Goal: Task Accomplishment & Management: Manage account settings

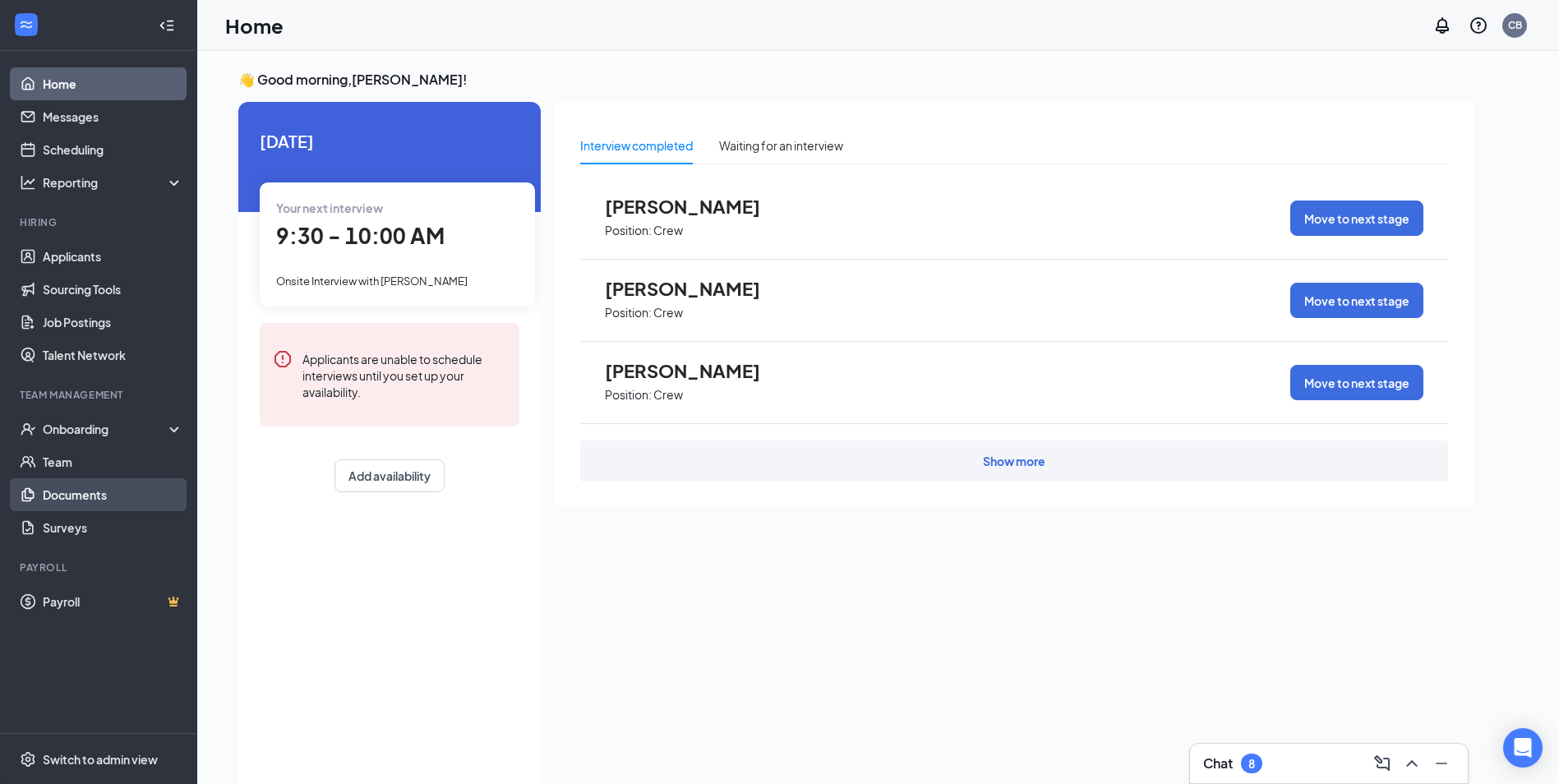
click at [81, 496] on link "Documents" at bounding box center [113, 494] width 140 height 33
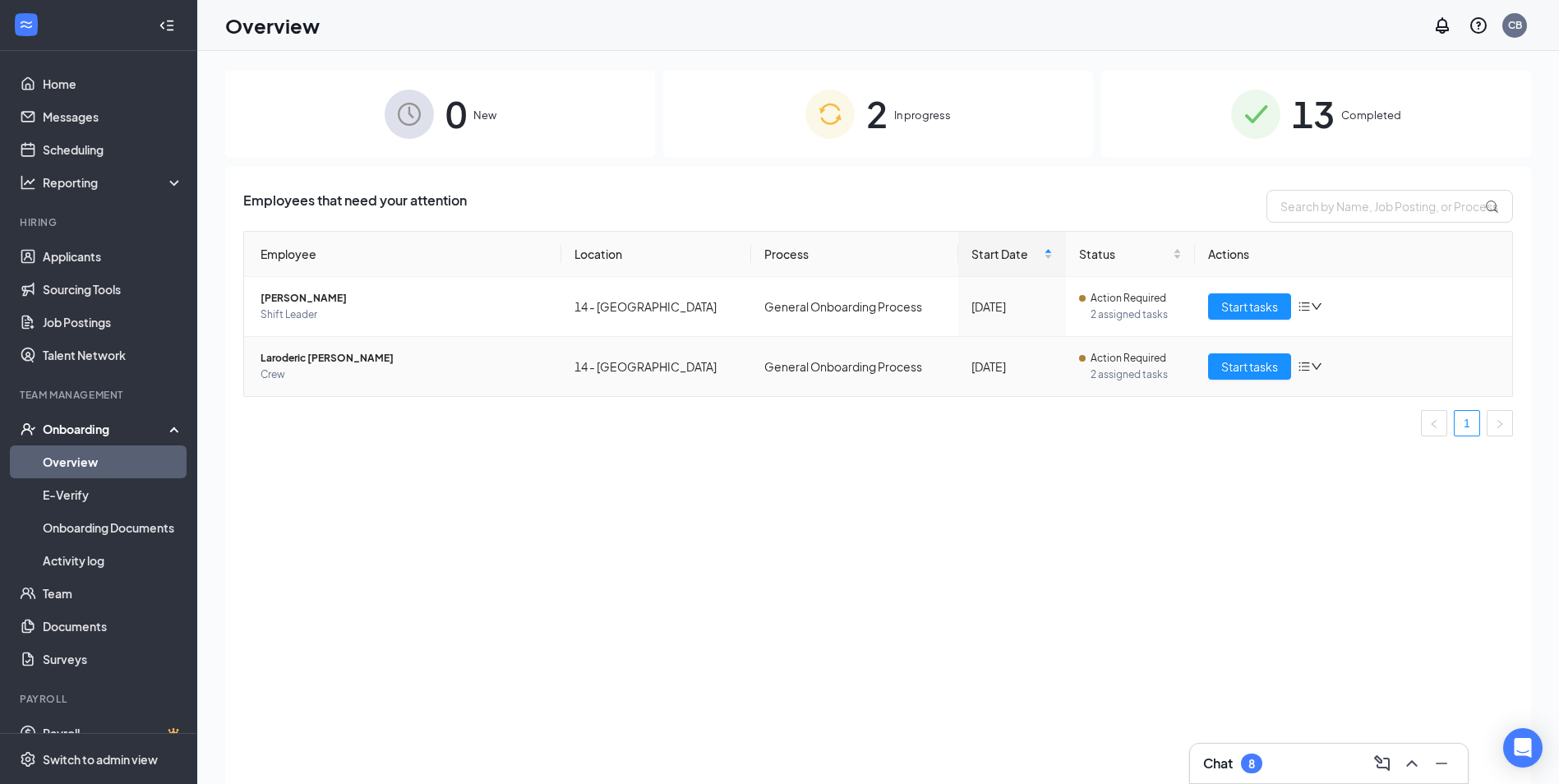
click at [1315, 367] on icon "down" at bounding box center [1316, 366] width 9 height 7
click at [1307, 306] on icon "bars" at bounding box center [1304, 307] width 10 height 9
click at [1079, 263] on div "Status" at bounding box center [1130, 253] width 103 height 18
click at [1116, 247] on span "Status" at bounding box center [1125, 253] width 91 height 18
click at [1307, 116] on span "13" at bounding box center [1312, 114] width 43 height 57
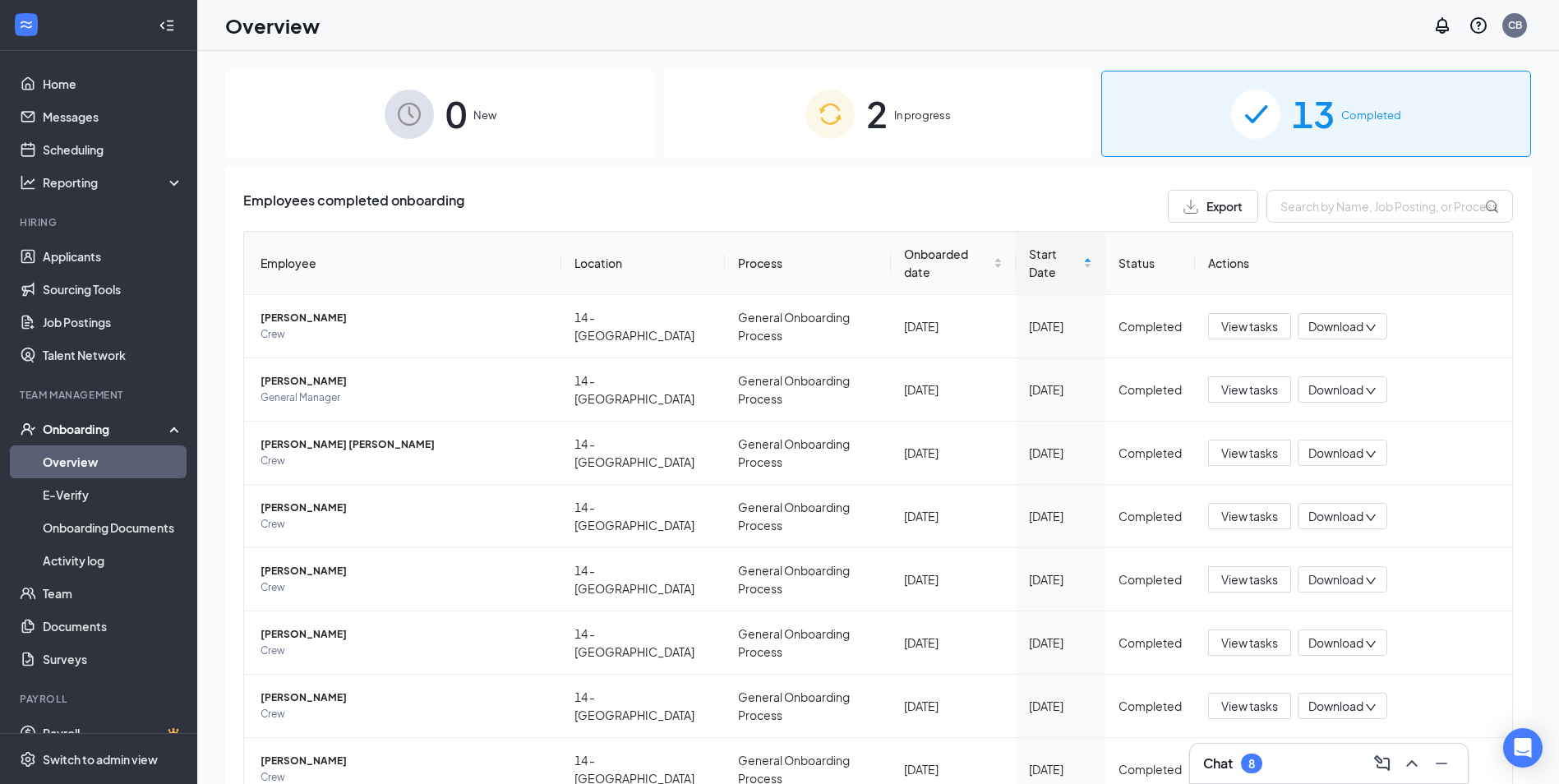
click at [909, 121] on span "In progress" at bounding box center [923, 115] width 57 height 16
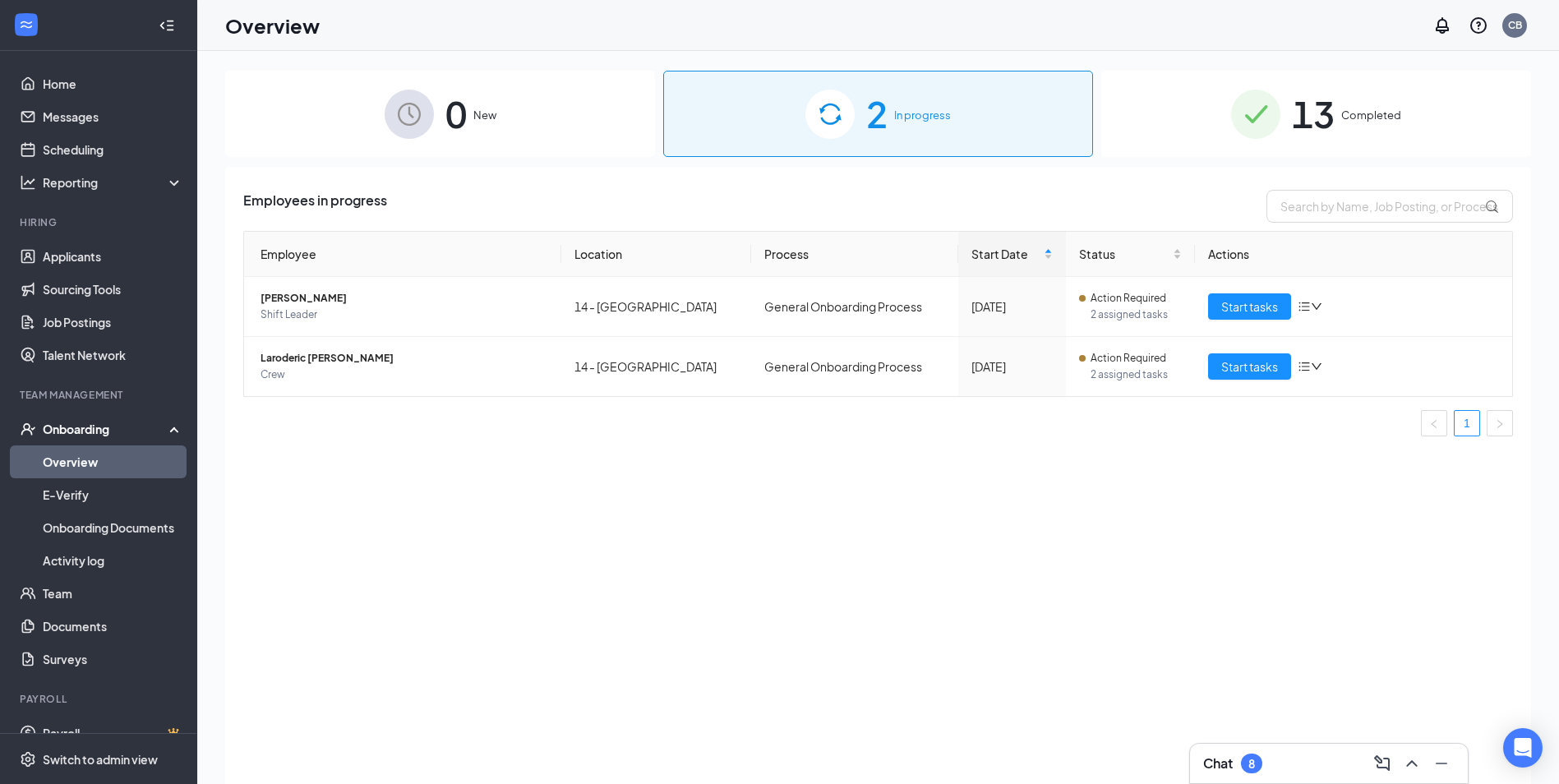
click at [171, 428] on icon at bounding box center [177, 428] width 13 height 0
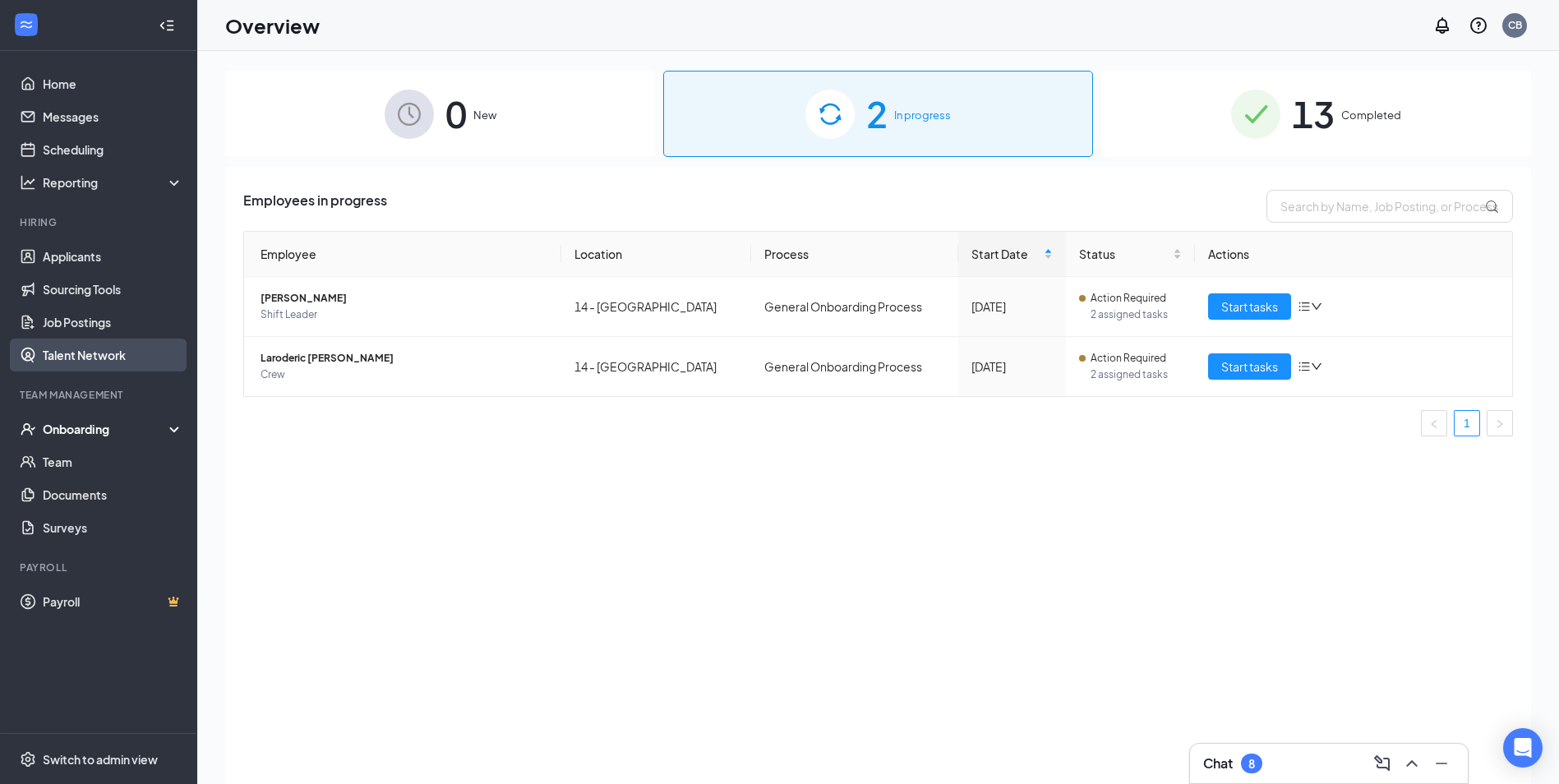
click at [118, 359] on link "Talent Network" at bounding box center [113, 355] width 140 height 33
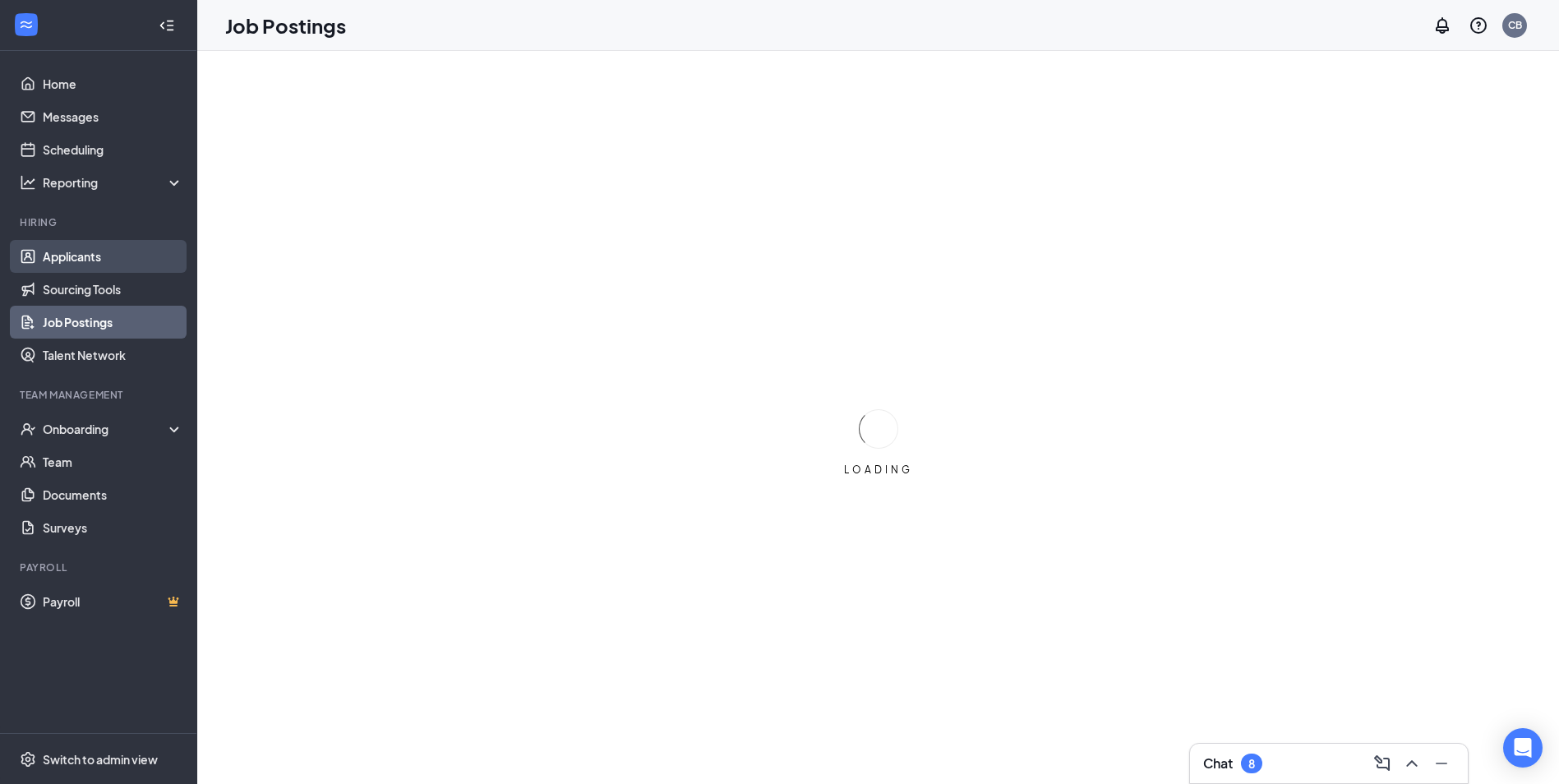
click at [101, 259] on link "Applicants" at bounding box center [113, 256] width 140 height 33
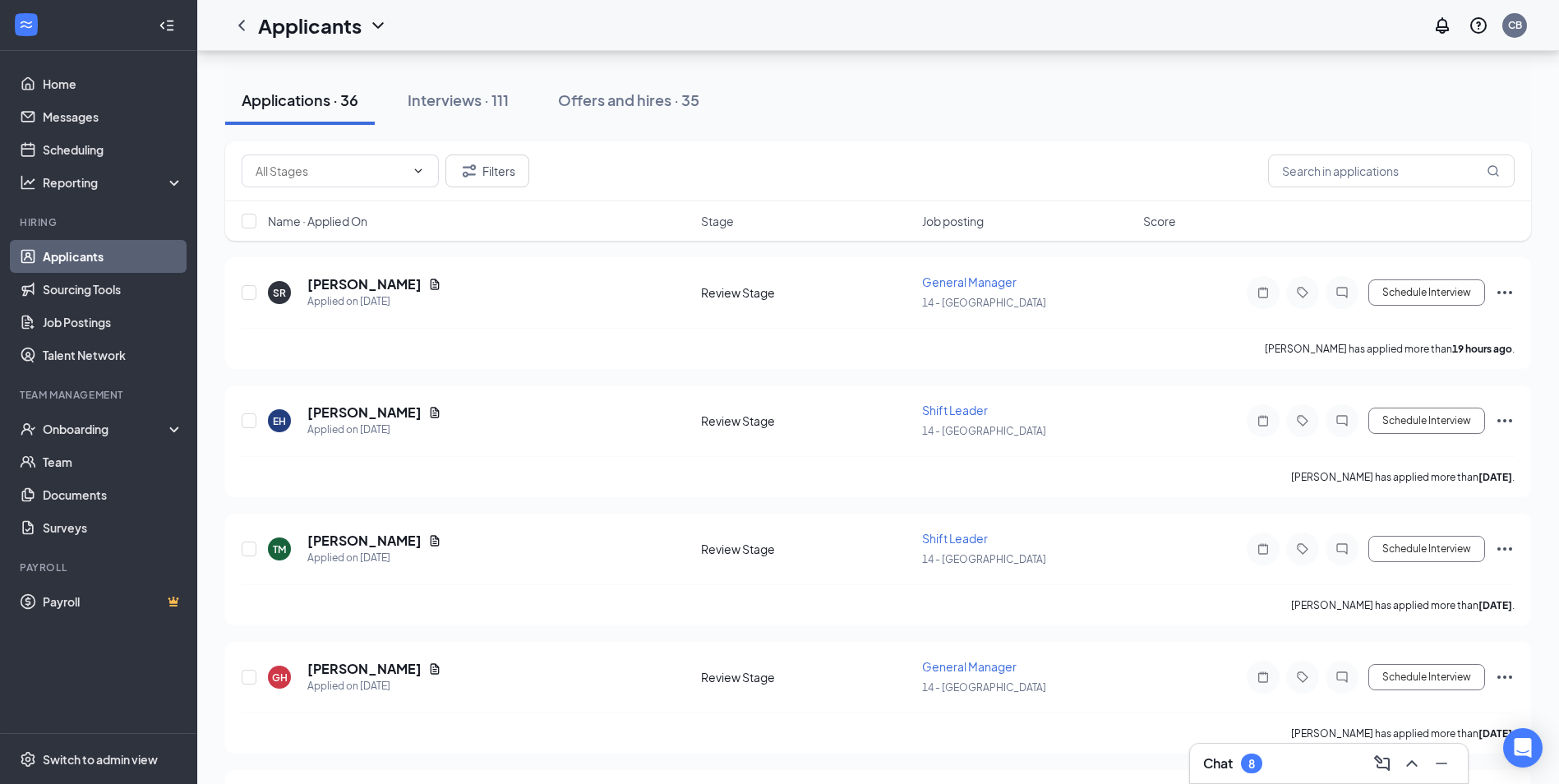
scroll to position [143, 0]
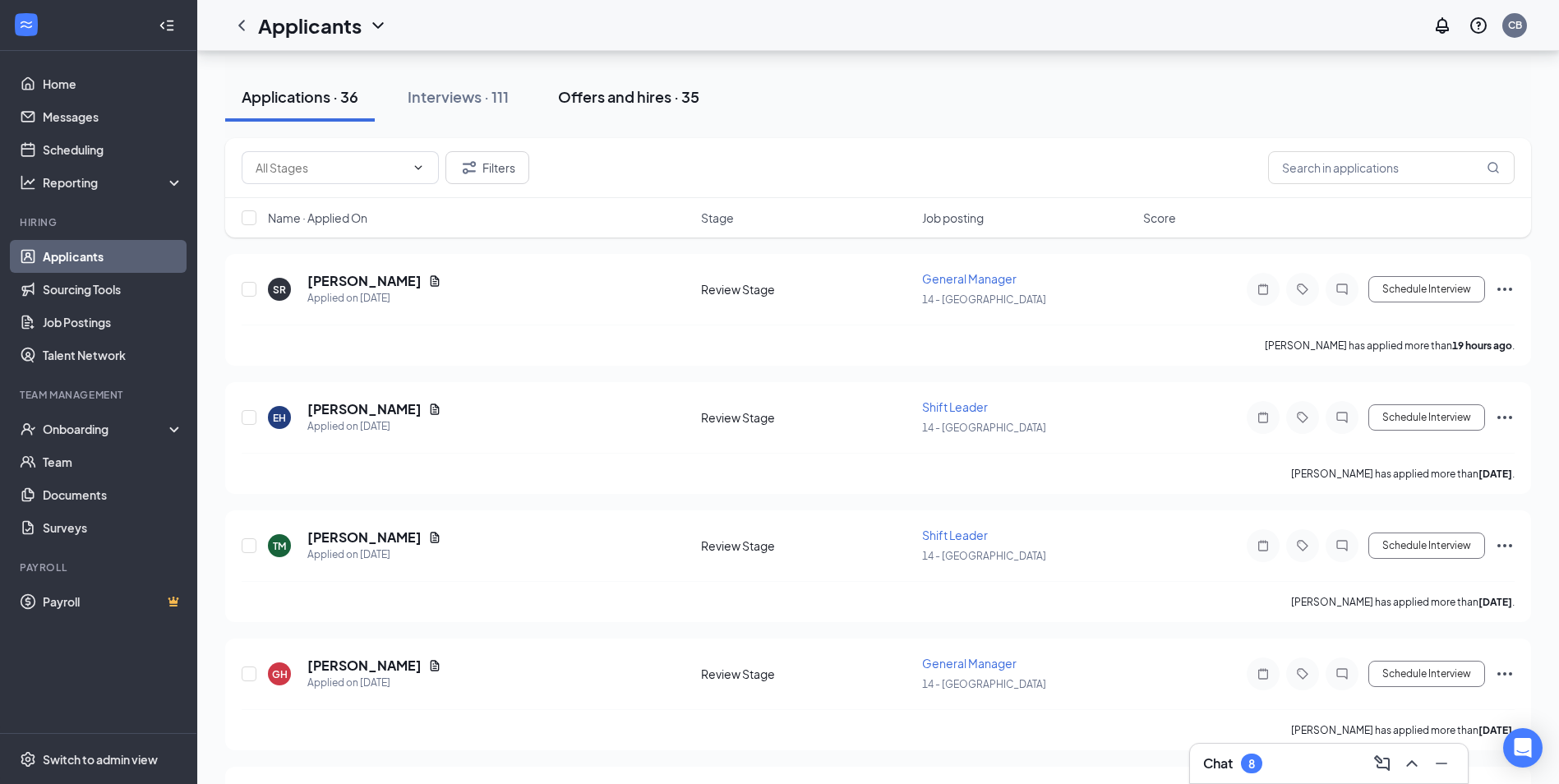
click at [631, 102] on div "Offers and hires · 35" at bounding box center [628, 97] width 141 height 21
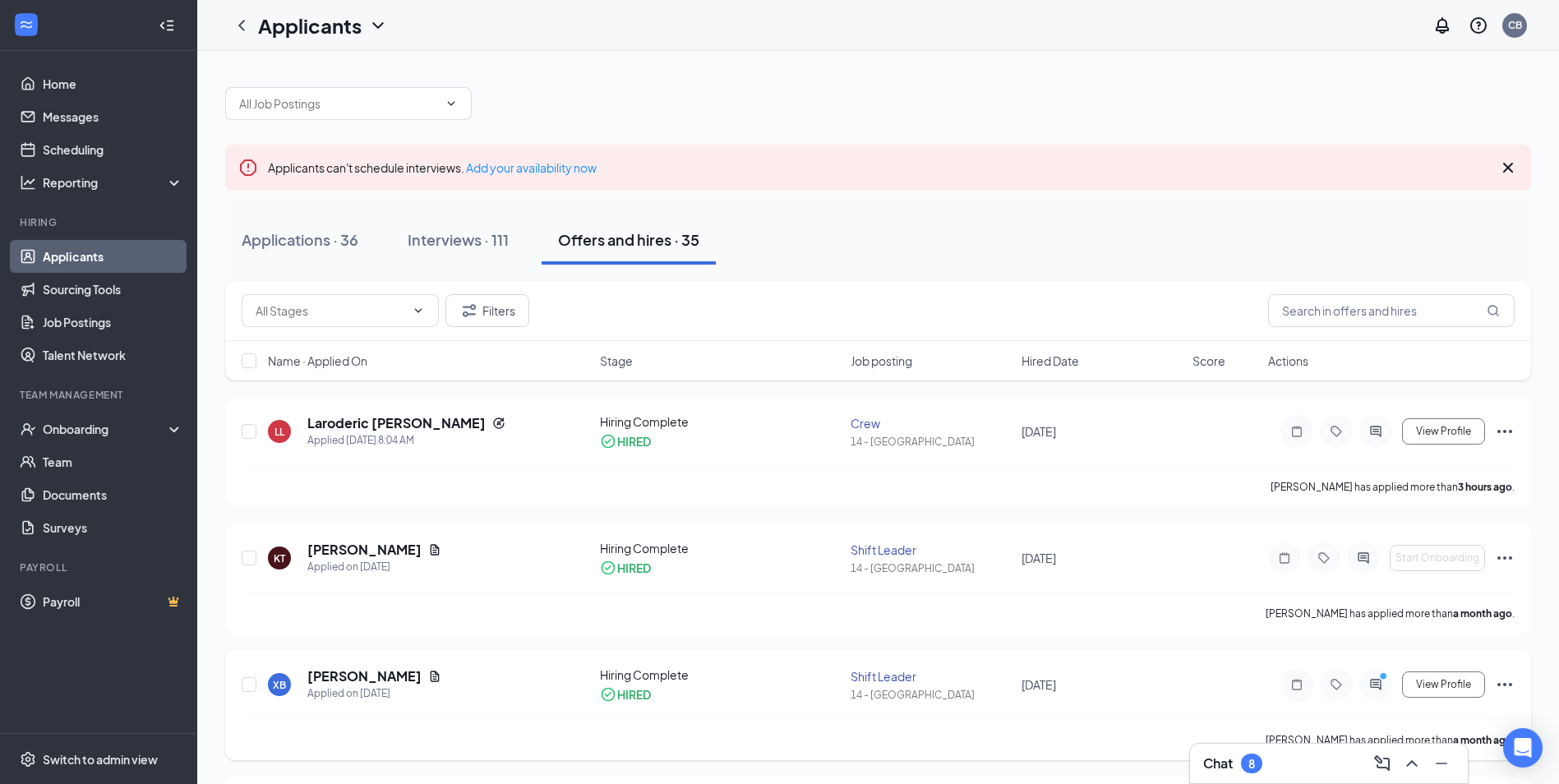
click at [1505, 684] on icon "Ellipses" at bounding box center [1505, 684] width 15 height 3
click at [1411, 722] on p "[PERSON_NAME] not hired" at bounding box center [1429, 726] width 141 height 33
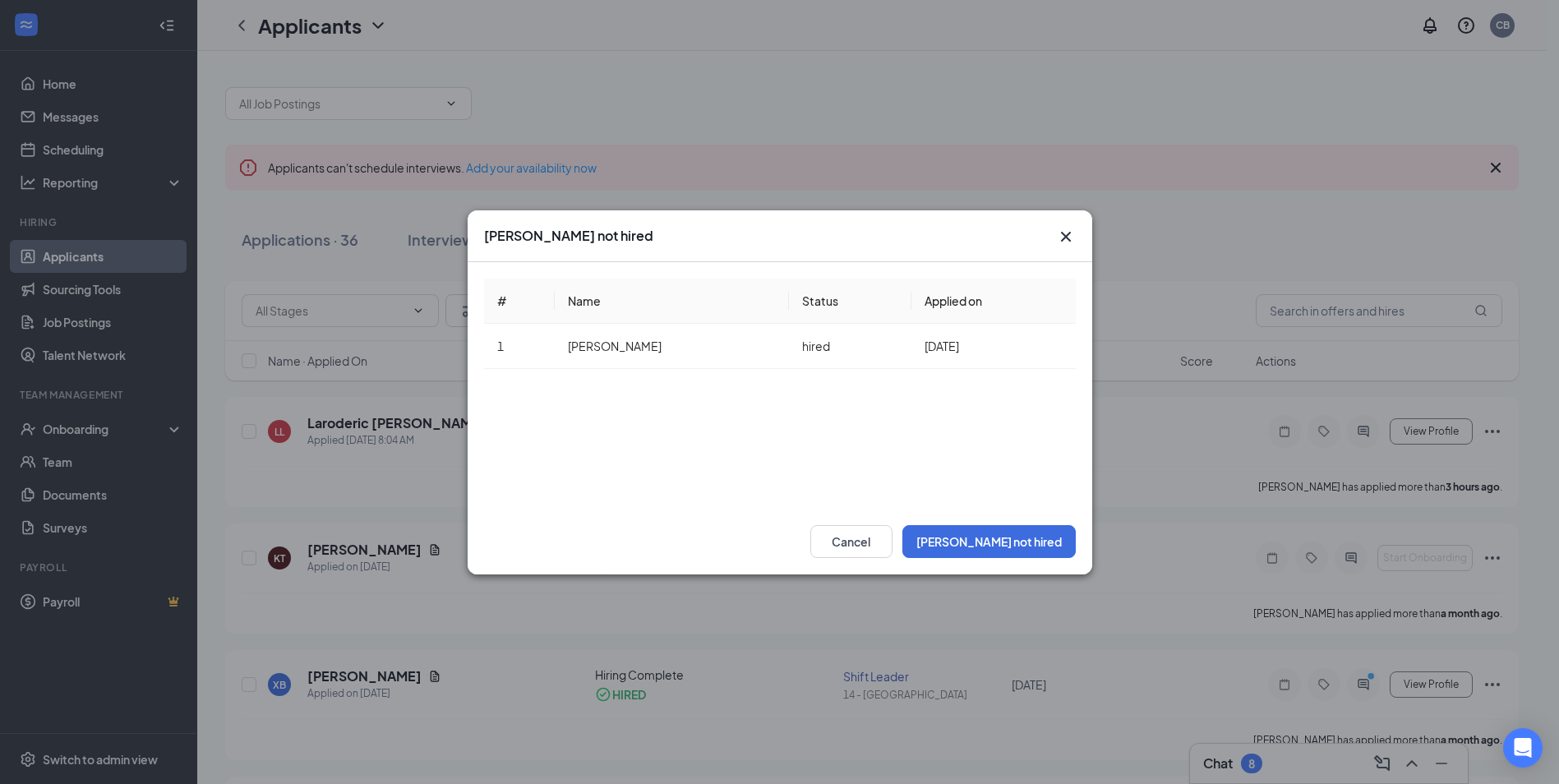
click at [1069, 237] on icon "Cross" at bounding box center [1065, 236] width 20 height 20
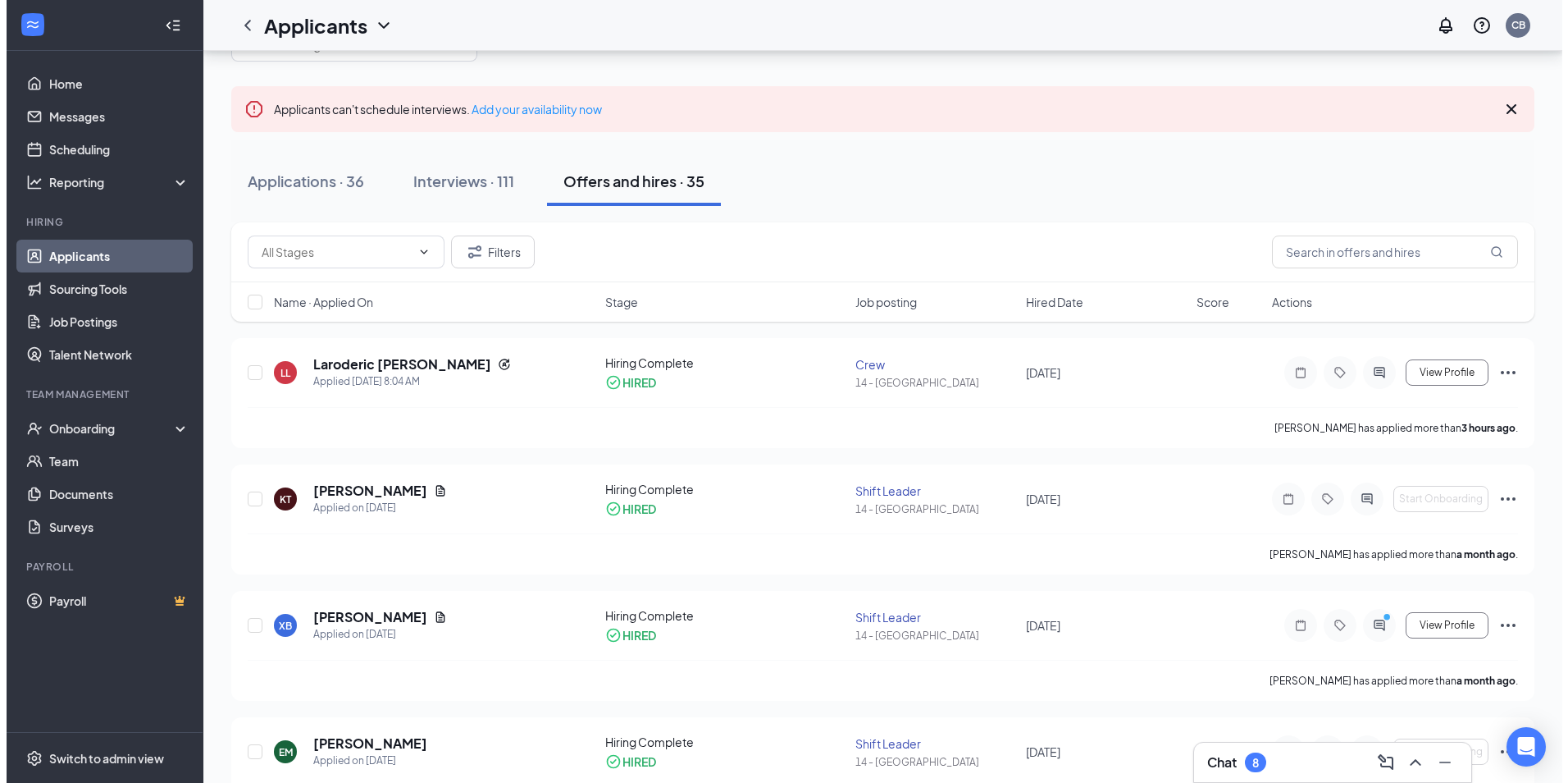
scroll to position [52, 0]
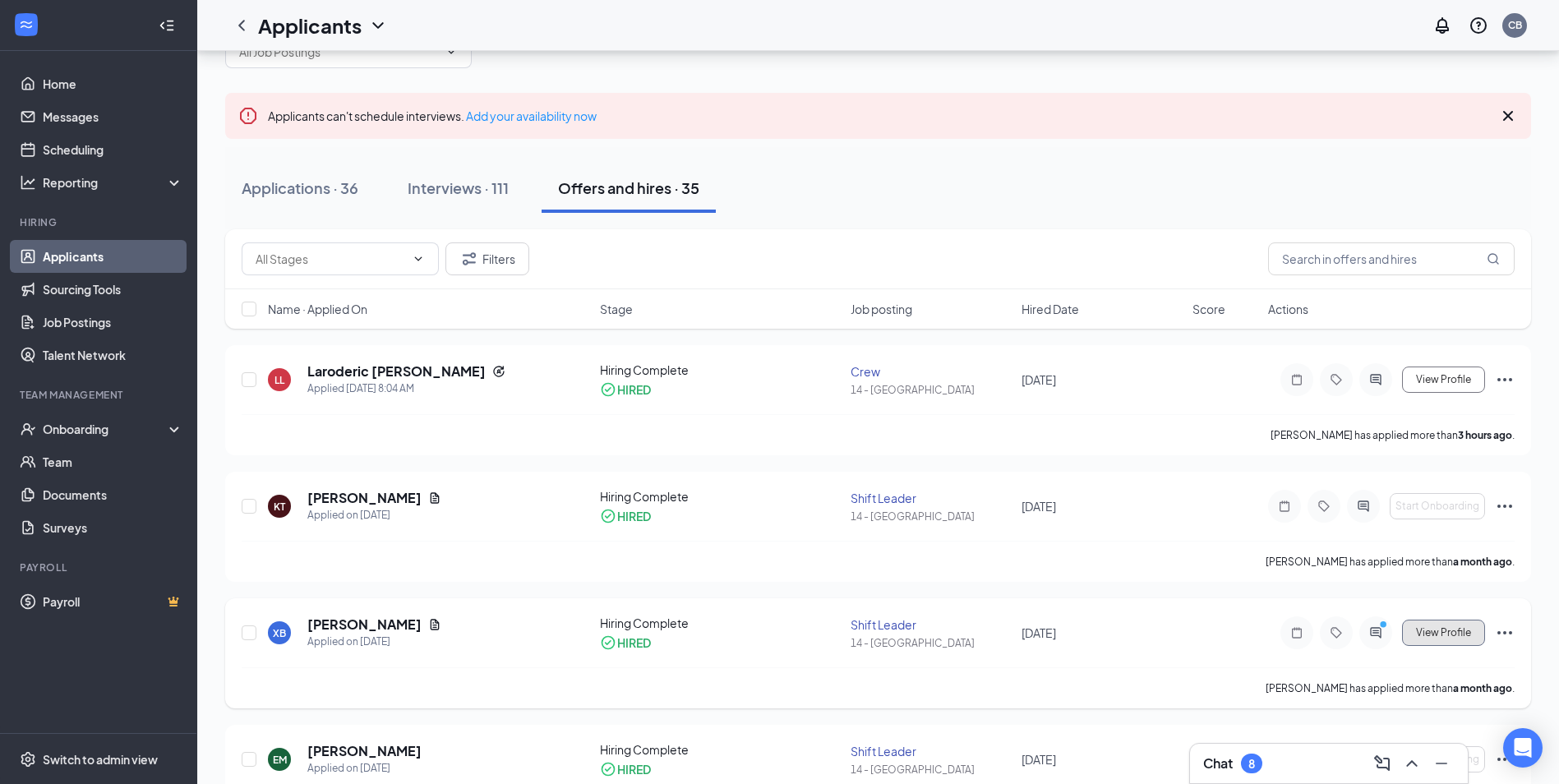
click at [1448, 631] on span "View Profile" at bounding box center [1443, 632] width 55 height 11
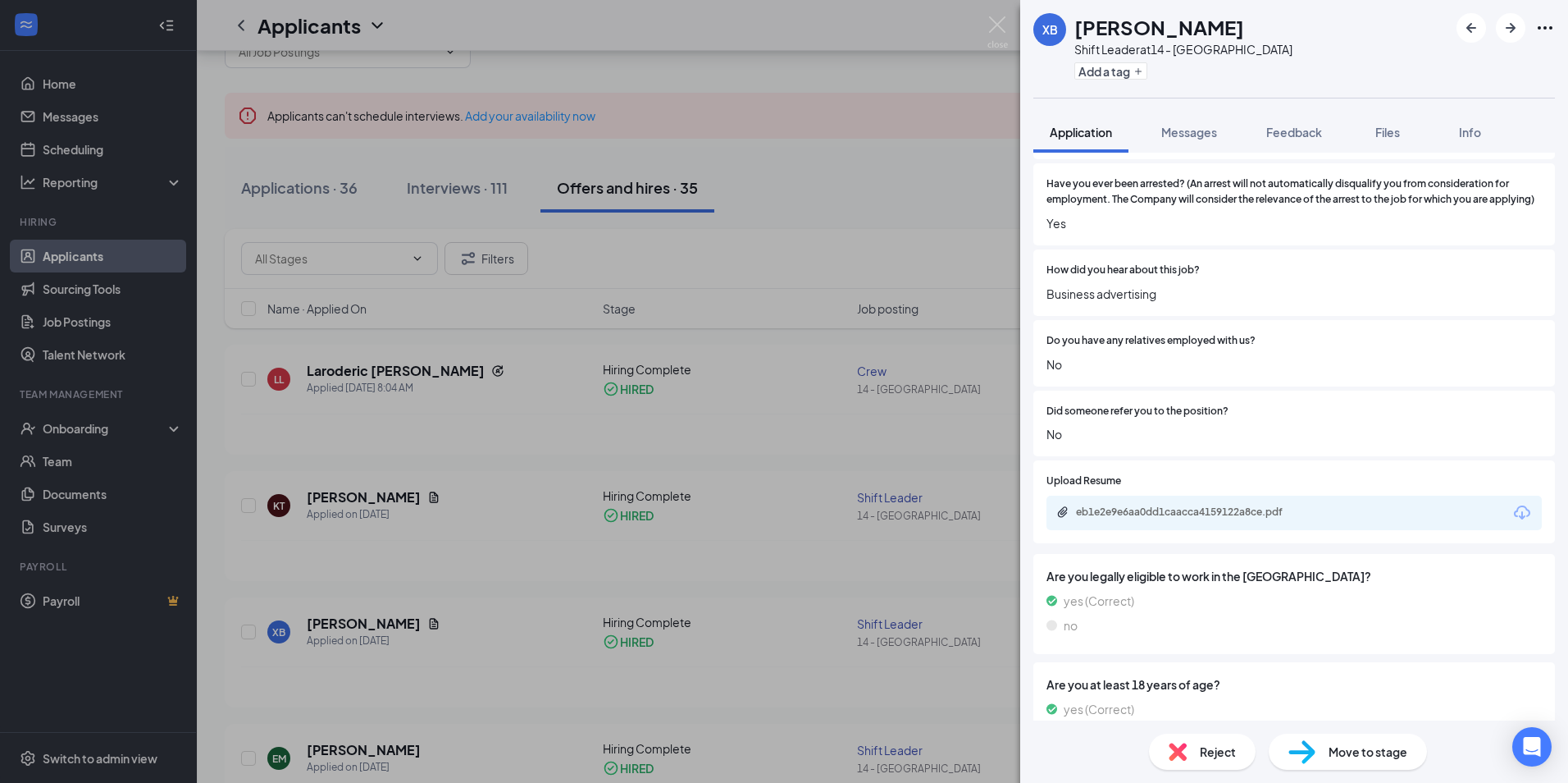
scroll to position [1132, 0]
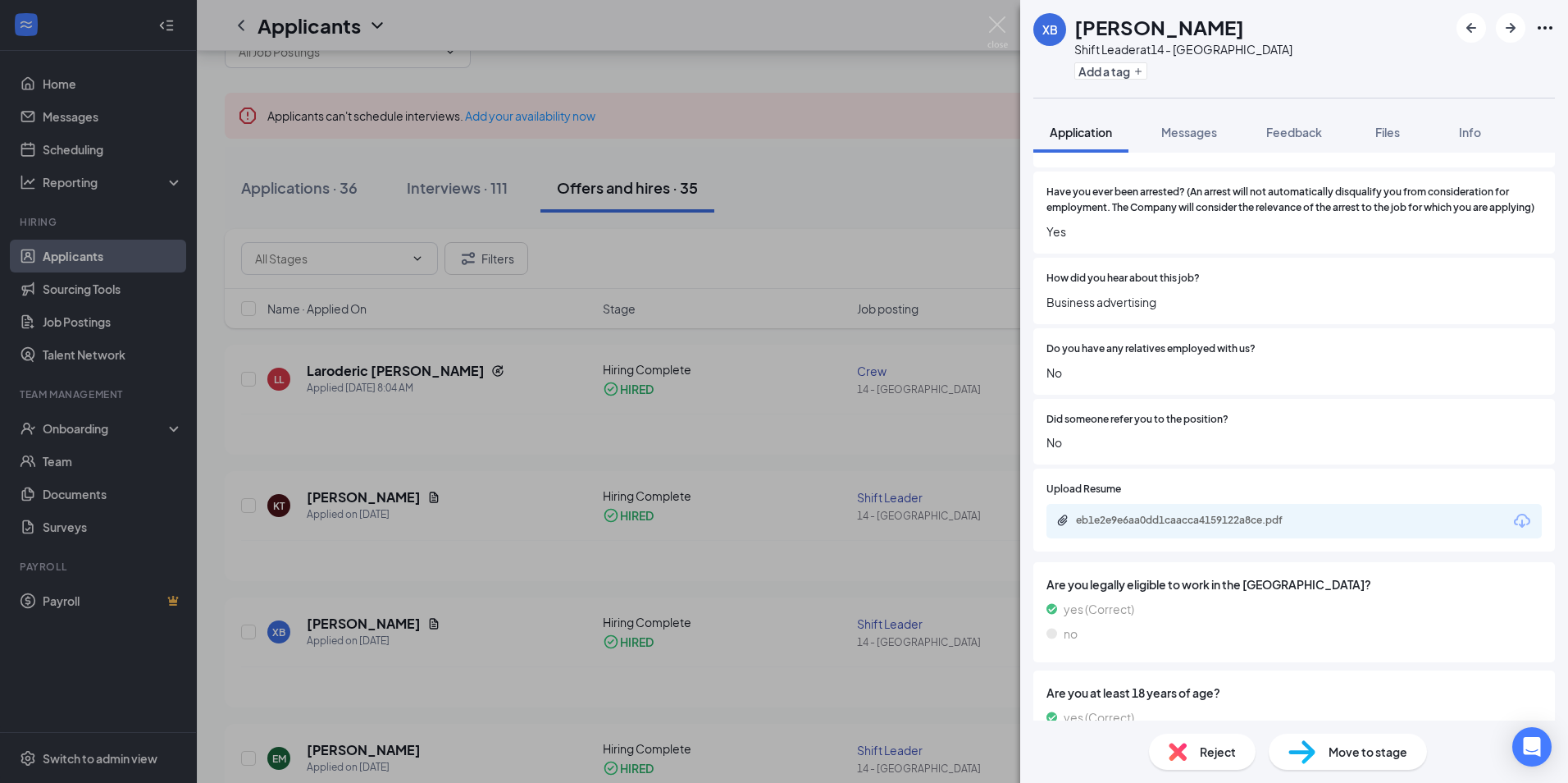
click at [1348, 756] on span "Move to stage" at bounding box center [1367, 751] width 79 height 18
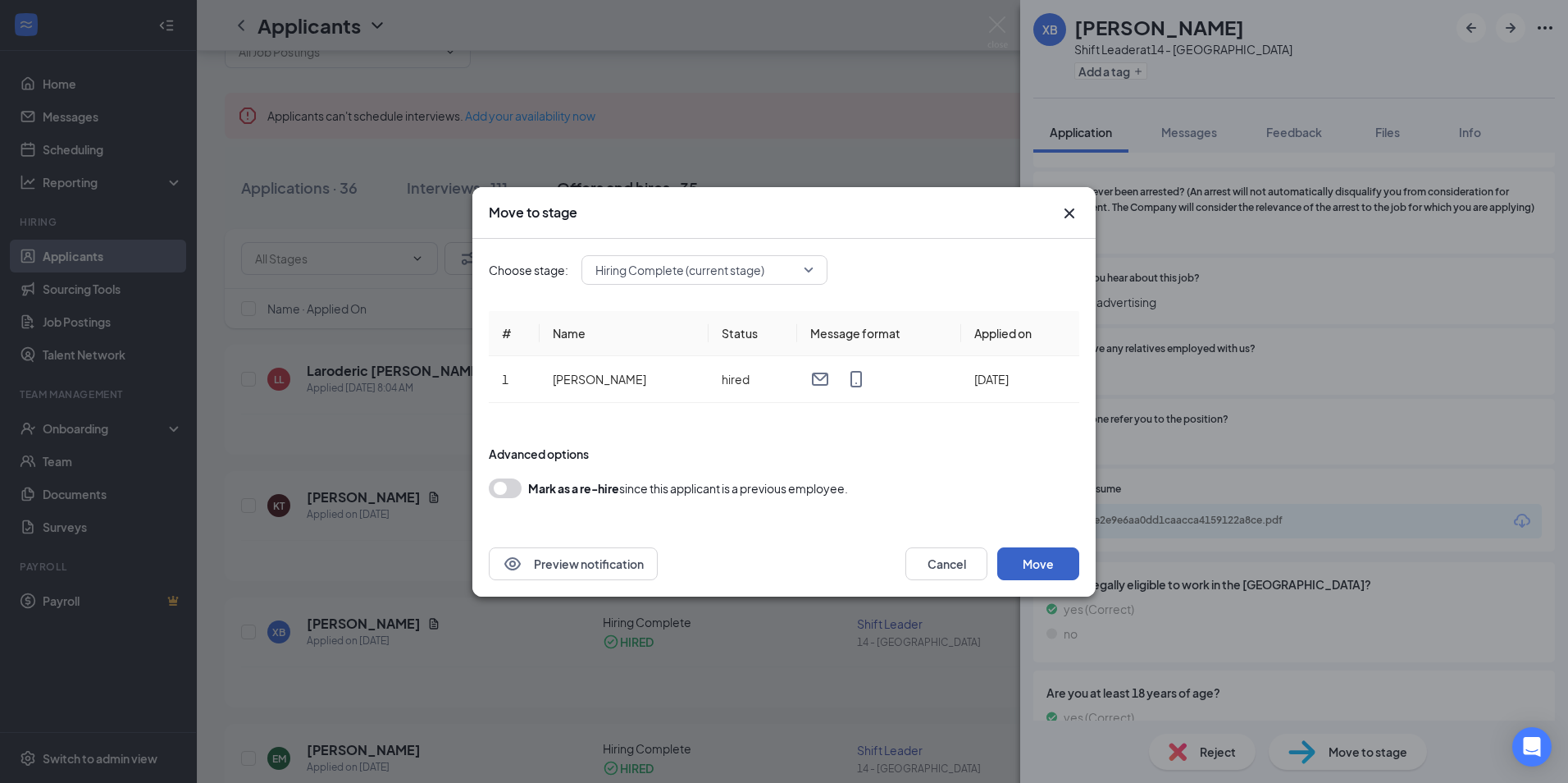
click at [1054, 561] on button "Move" at bounding box center [1038, 563] width 82 height 33
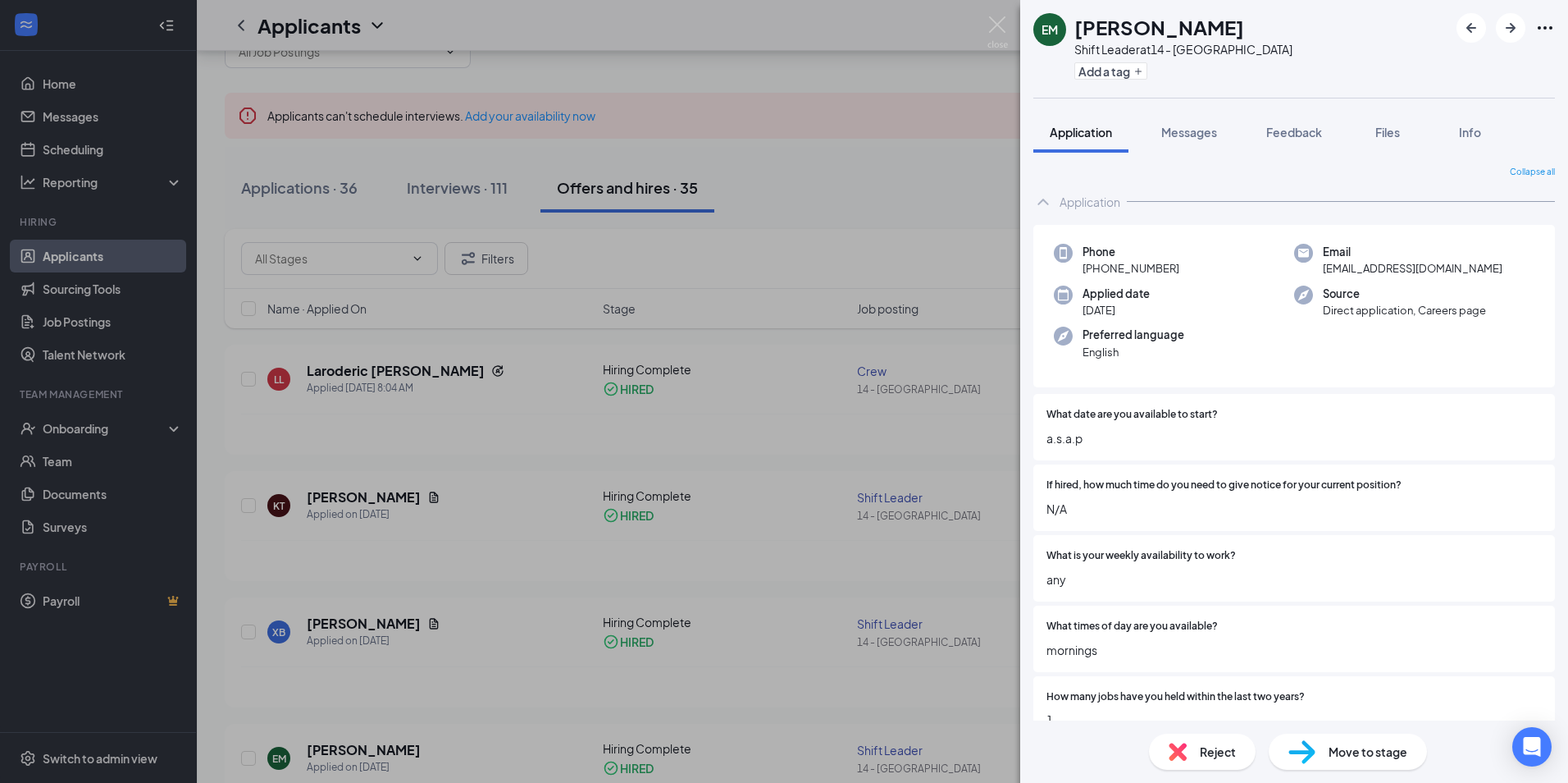
click at [1311, 749] on img at bounding box center [1301, 752] width 27 height 24
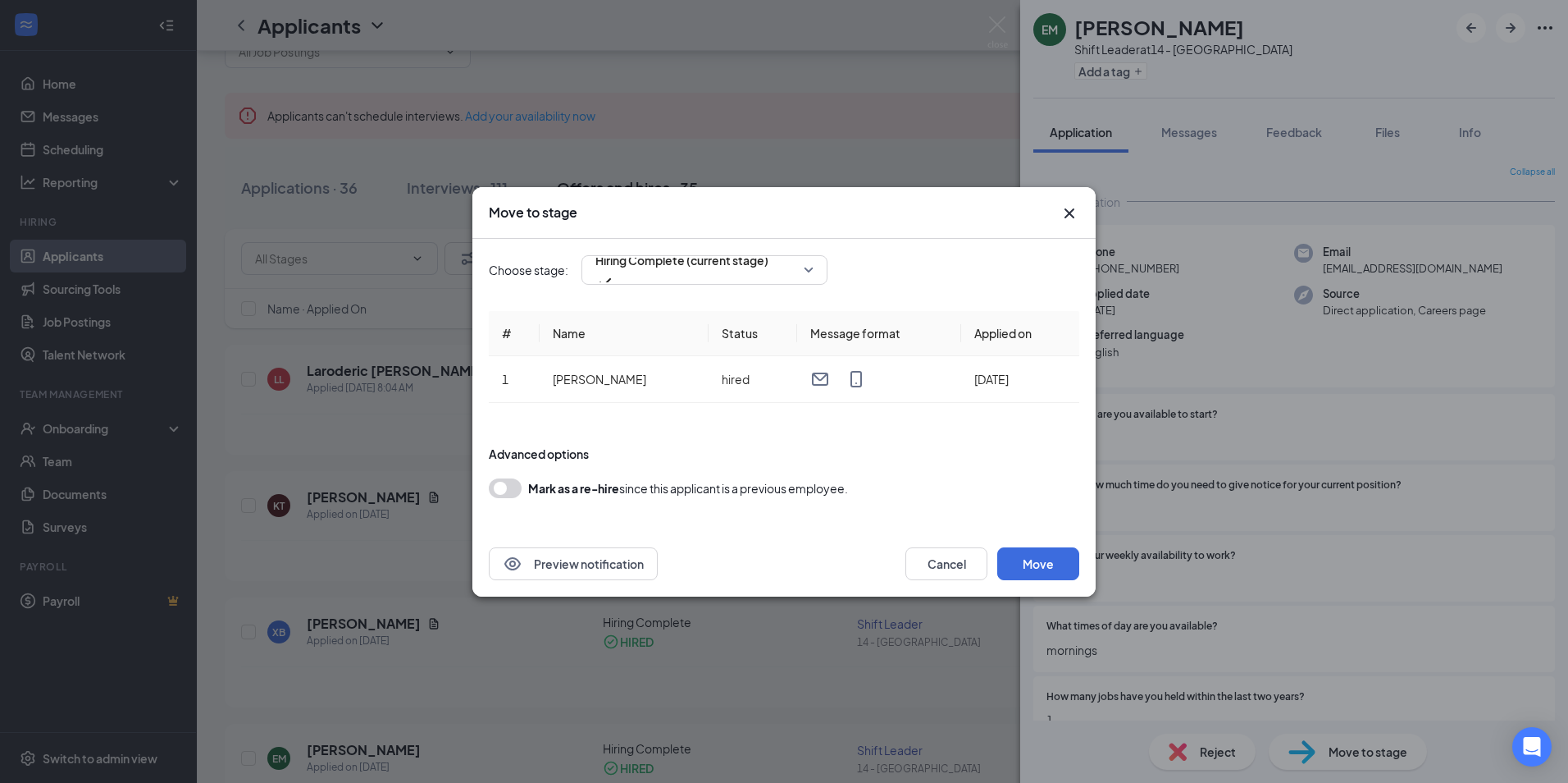
click at [1068, 214] on icon "Cross" at bounding box center [1069, 212] width 9 height 9
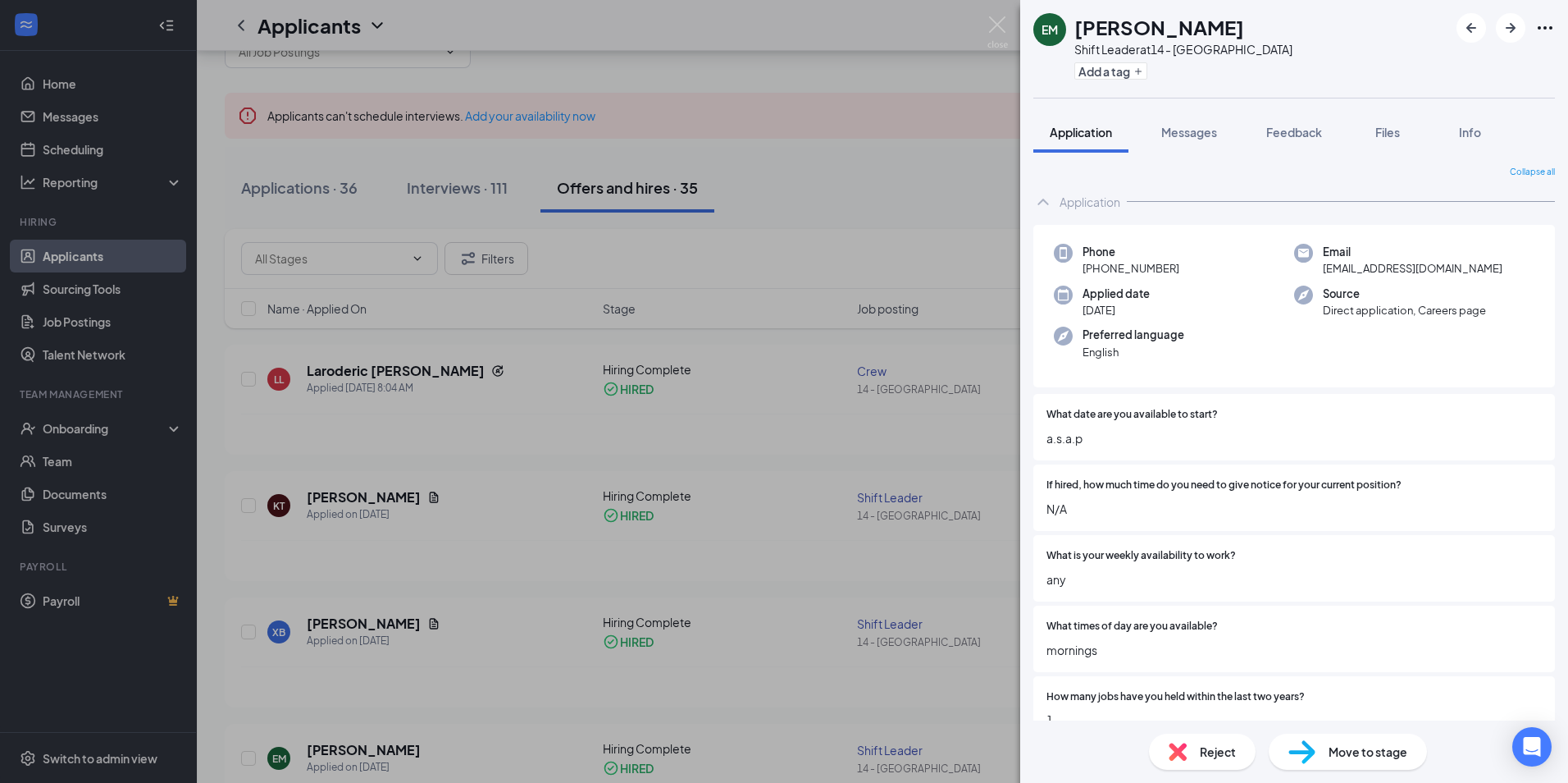
click at [356, 632] on div "EM [PERSON_NAME] Shift Leader at 14 - Statesboro Add a tag Application Messages…" at bounding box center [784, 391] width 1568 height 783
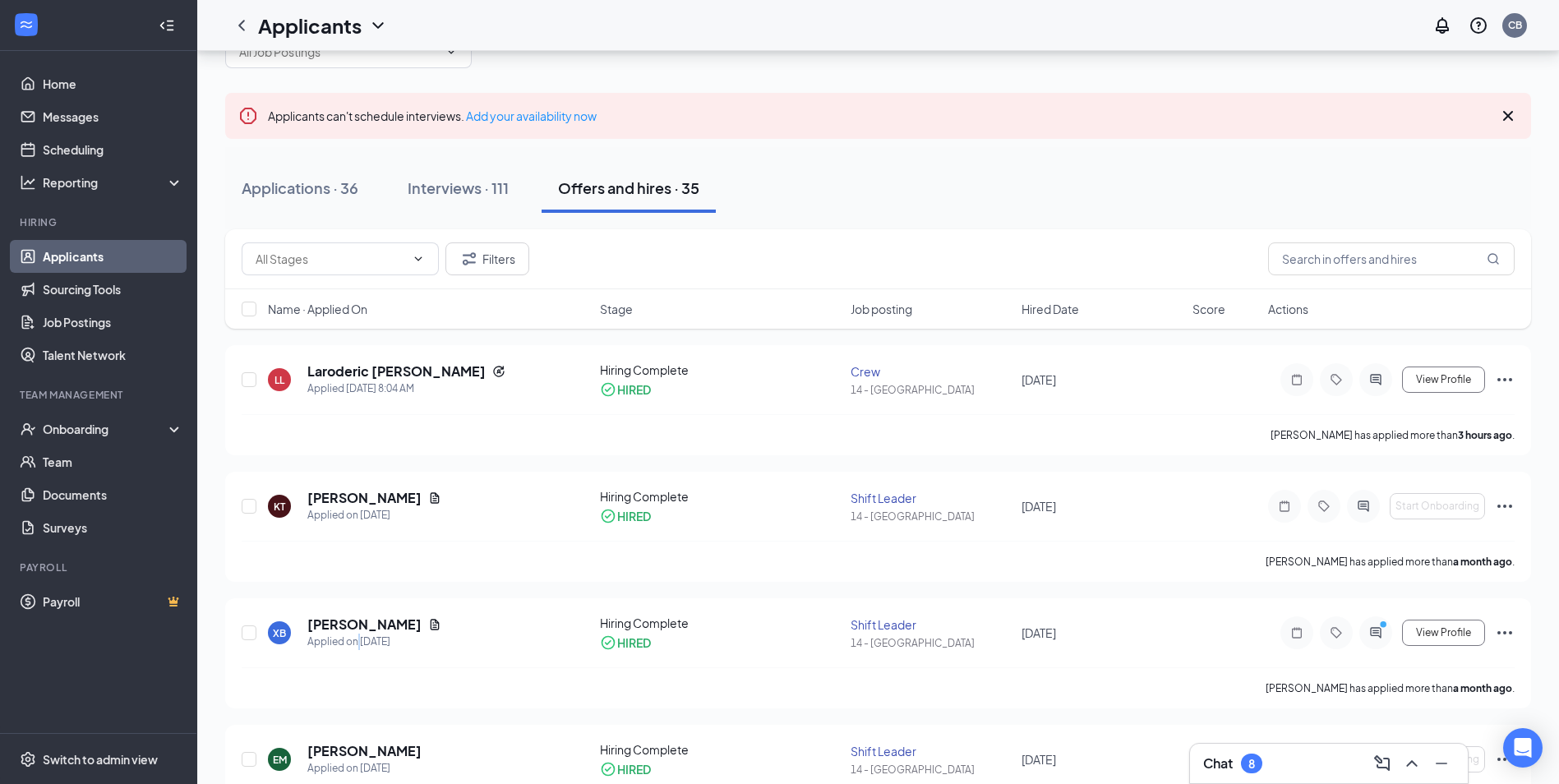
click at [357, 633] on div "Applied on [DATE]" at bounding box center [374, 641] width 134 height 16
click at [1510, 634] on icon "Ellipses" at bounding box center [1504, 632] width 20 height 20
click at [1172, 656] on div "XB [PERSON_NAME] Applied on [DATE] Hiring Complete HIRED Shift Leader 14 - [GEO…" at bounding box center [878, 640] width 1273 height 52
click at [367, 631] on h5 "[PERSON_NAME]" at bounding box center [364, 624] width 114 height 18
click at [367, 631] on body "Home Messages Scheduling Reporting Hiring Applicants Sourcing Tools Job Posting…" at bounding box center [780, 339] width 1559 height 784
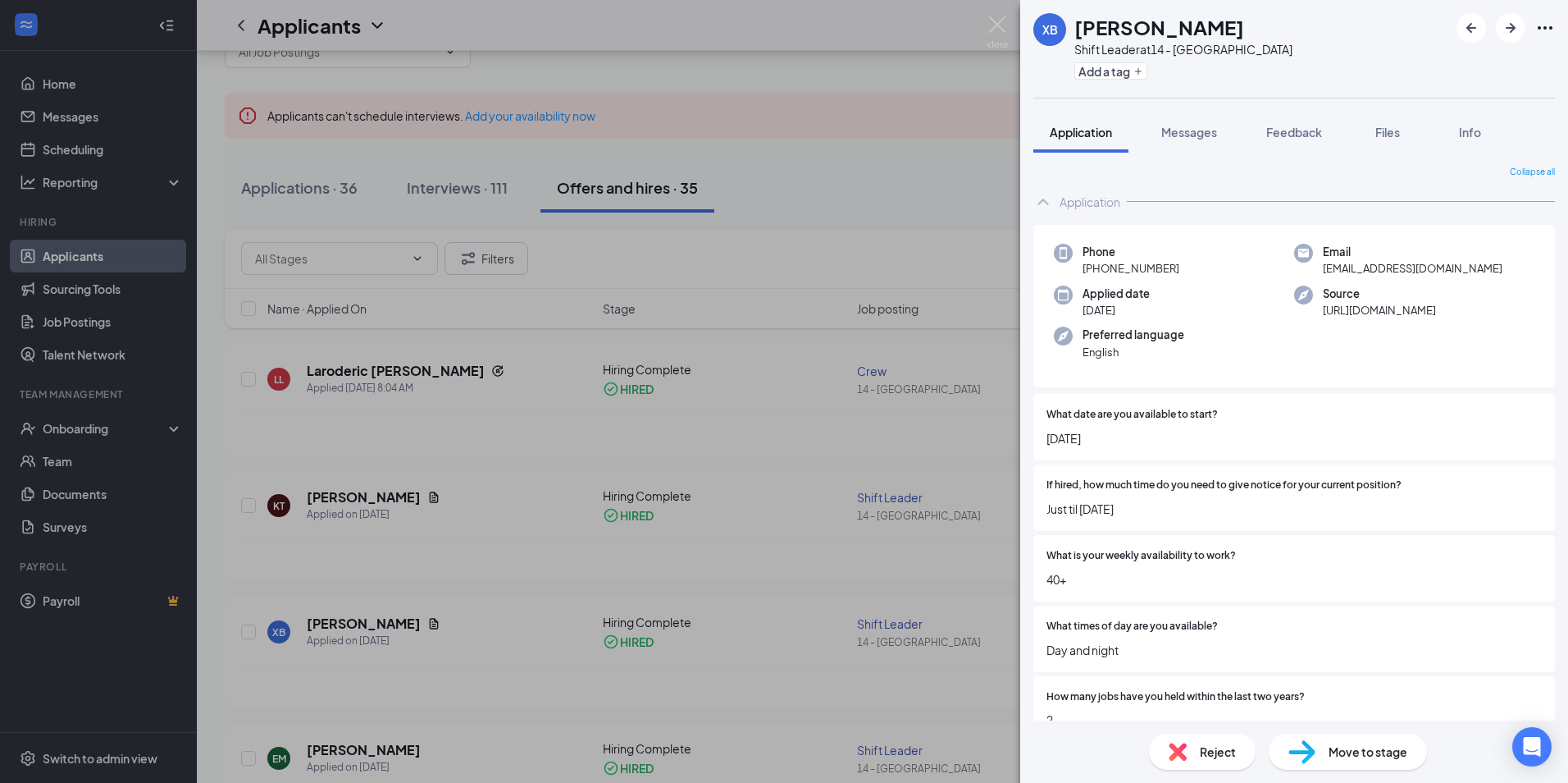
click at [1305, 753] on img at bounding box center [1301, 752] width 27 height 24
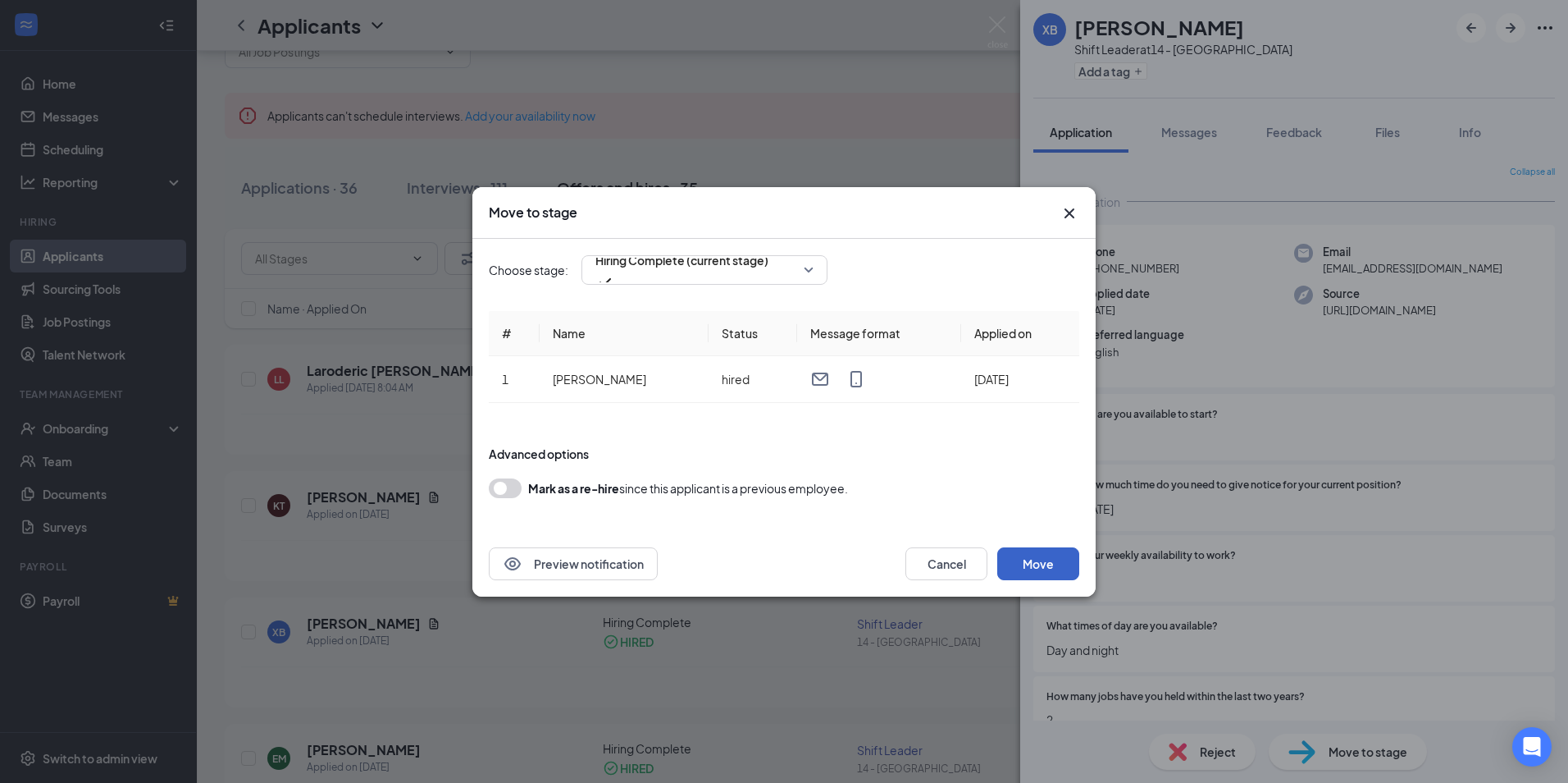
click at [1063, 572] on button "Move" at bounding box center [1038, 563] width 82 height 33
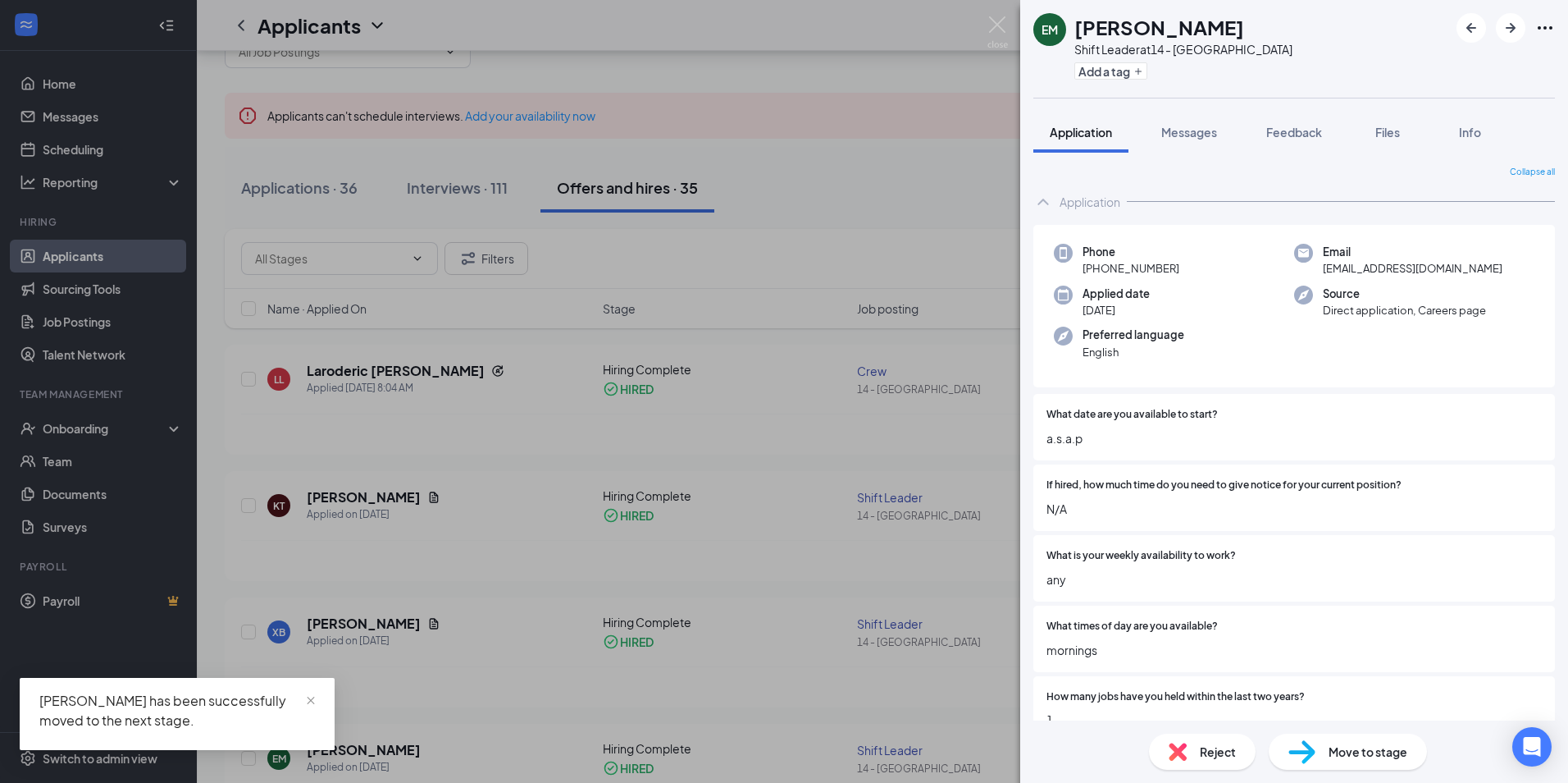
click at [350, 383] on div "EM [PERSON_NAME] Shift Leader at 14 - Statesboro Add a tag Application Messages…" at bounding box center [784, 391] width 1568 height 783
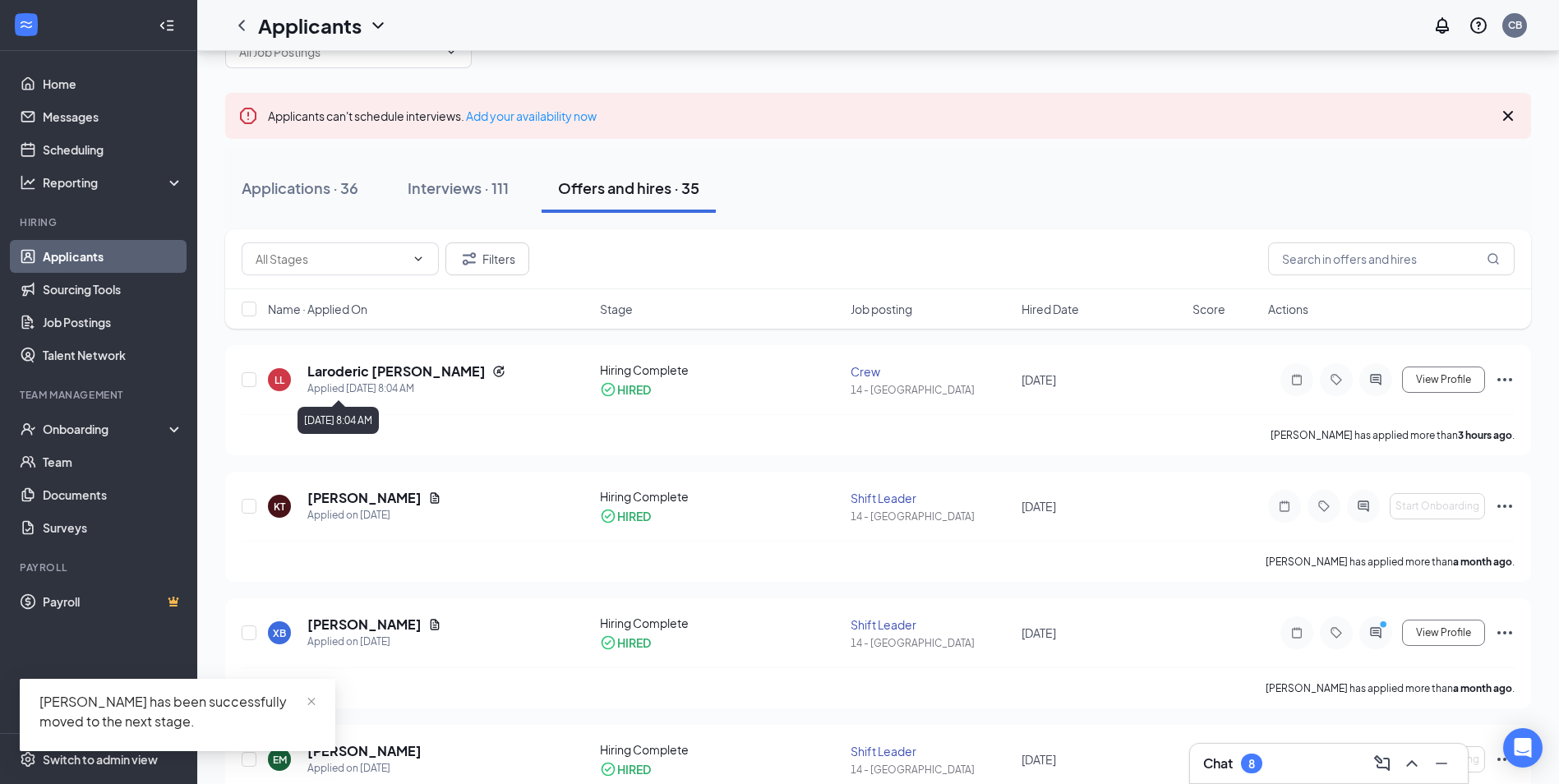
click at [351, 384] on div "Applied [DATE] 8:04 AM" at bounding box center [406, 388] width 198 height 16
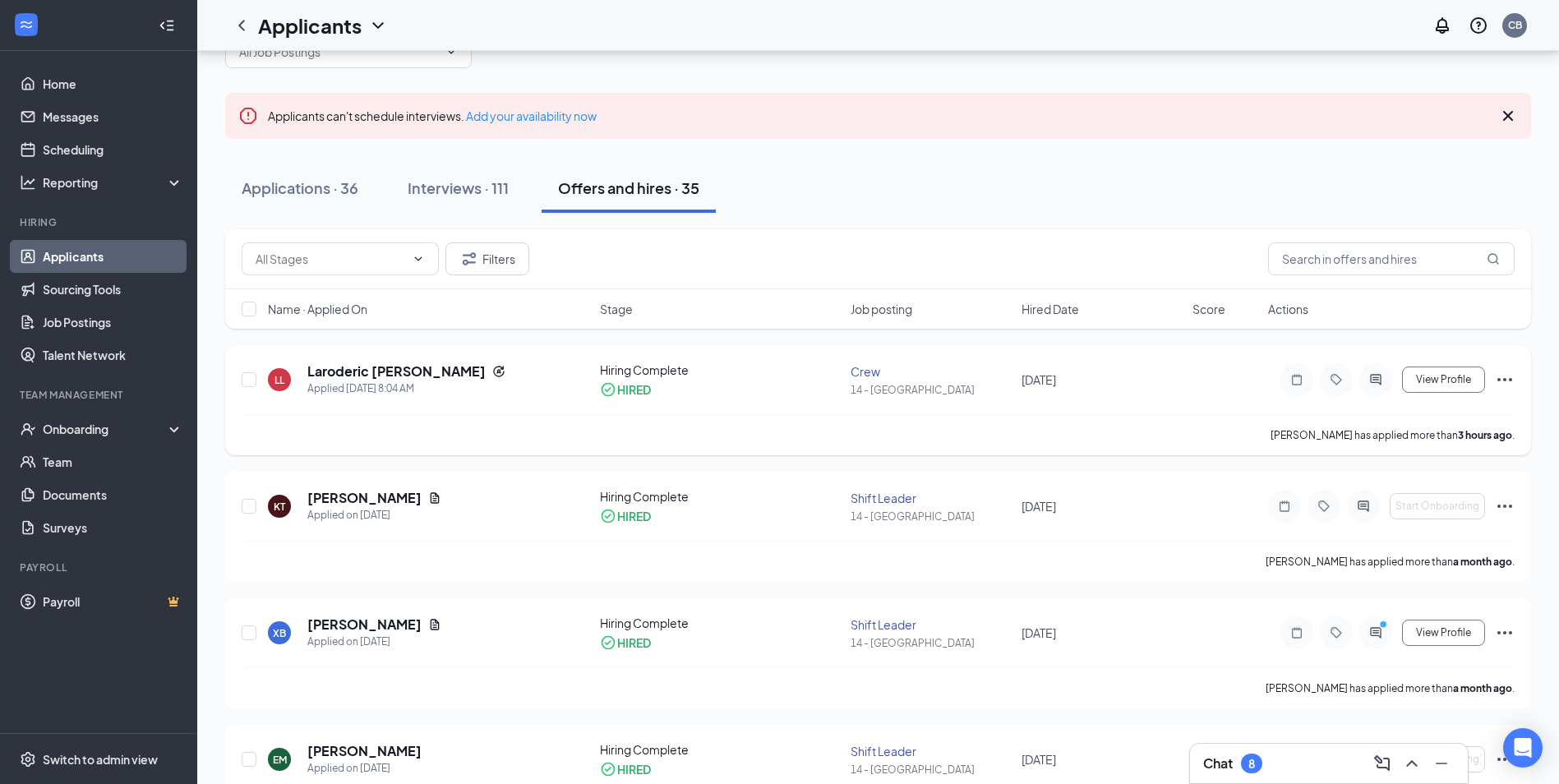
click at [260, 384] on div "[PERSON_NAME] Applied [DATE] 8:04 AM Hiring Complete HIRED Crew 14 - Statesboro…" at bounding box center [878, 387] width 1273 height 52
click at [283, 384] on div "LL" at bounding box center [279, 379] width 9 height 14
click at [283, 384] on body "Home Messages Scheduling Reporting Hiring Applicants Sourcing Tools Job Posting…" at bounding box center [780, 339] width 1559 height 784
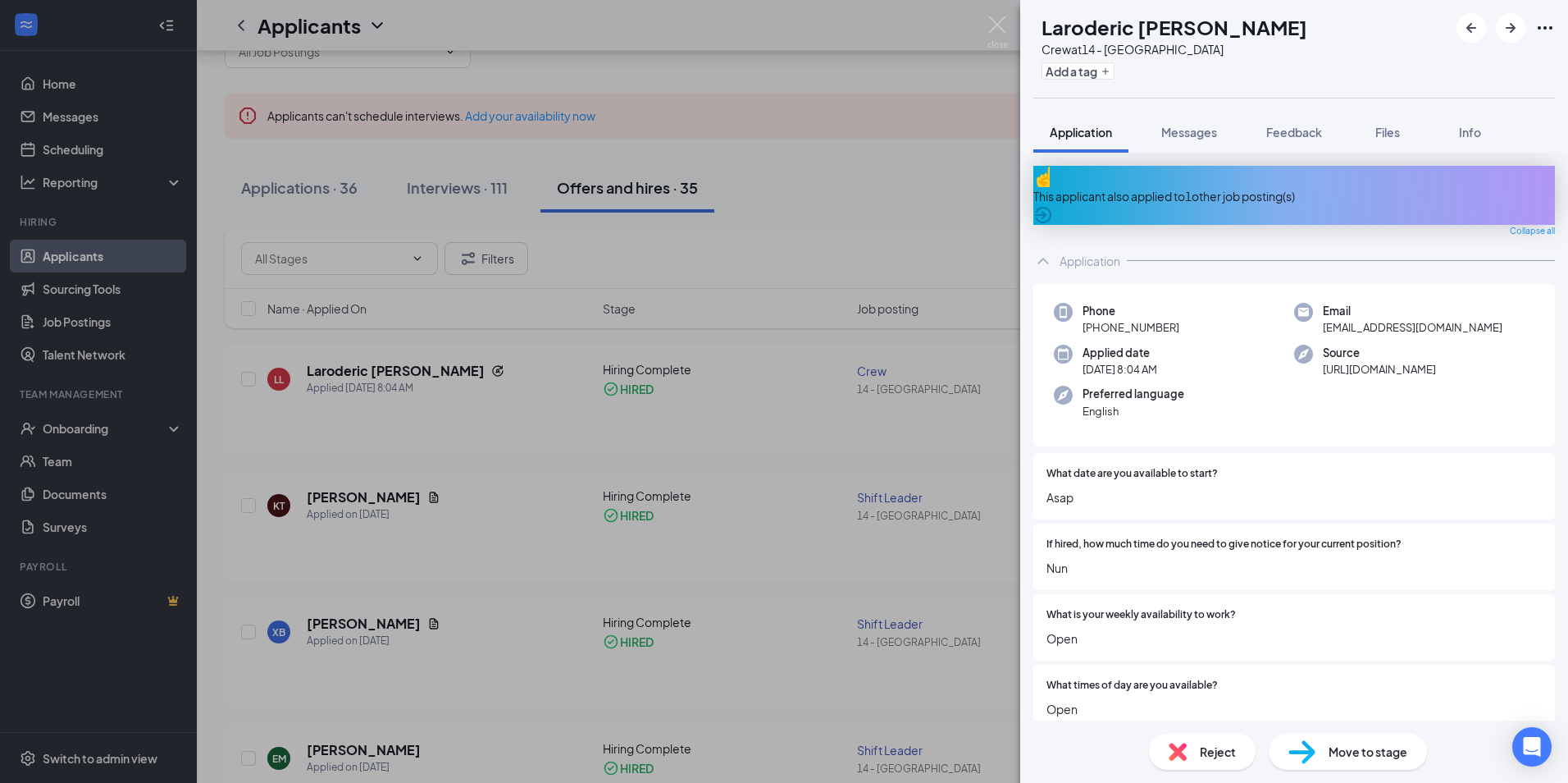
click at [1304, 755] on img at bounding box center [1301, 752] width 27 height 24
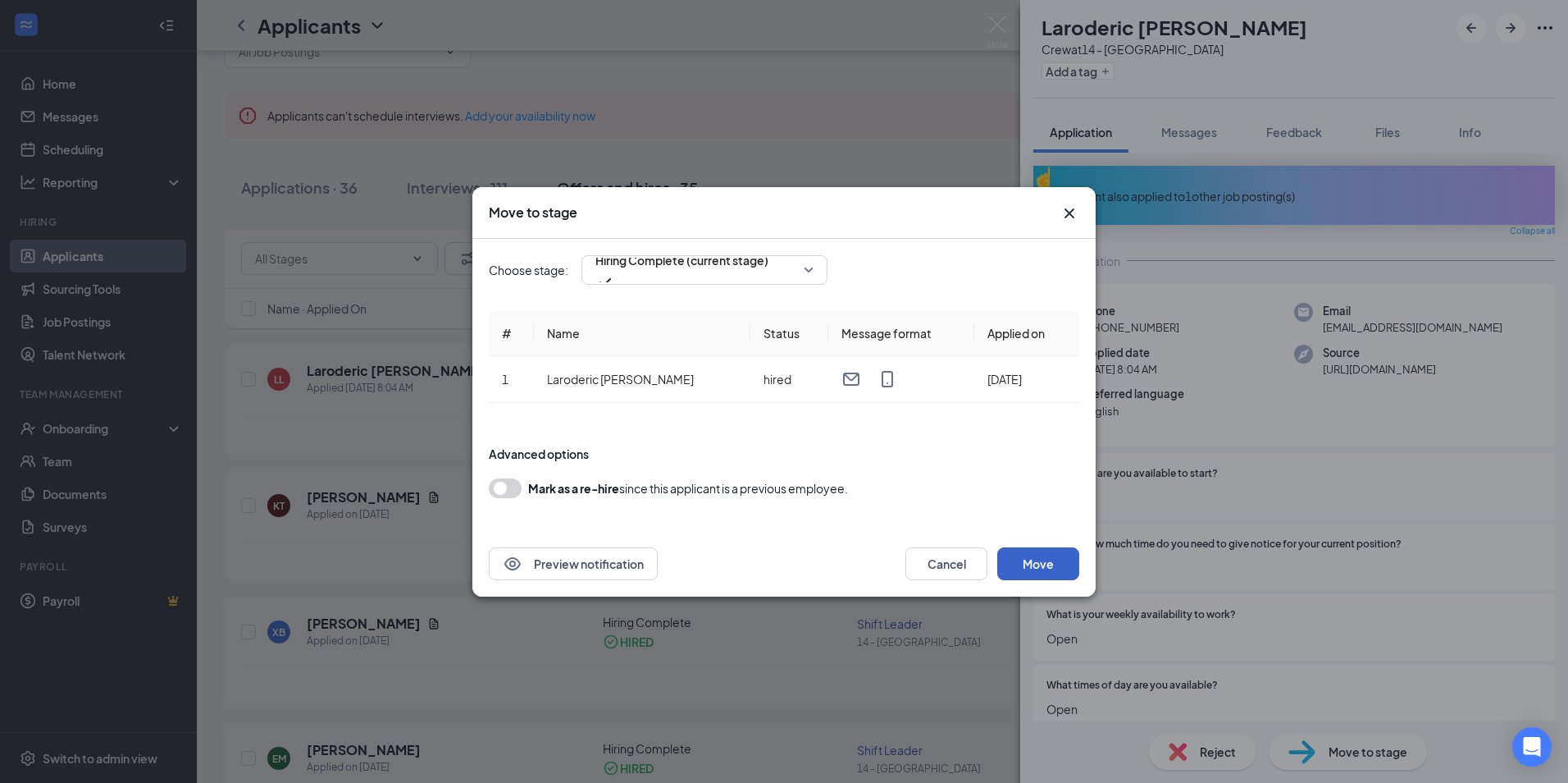
click at [1026, 556] on button "Move" at bounding box center [1038, 563] width 82 height 33
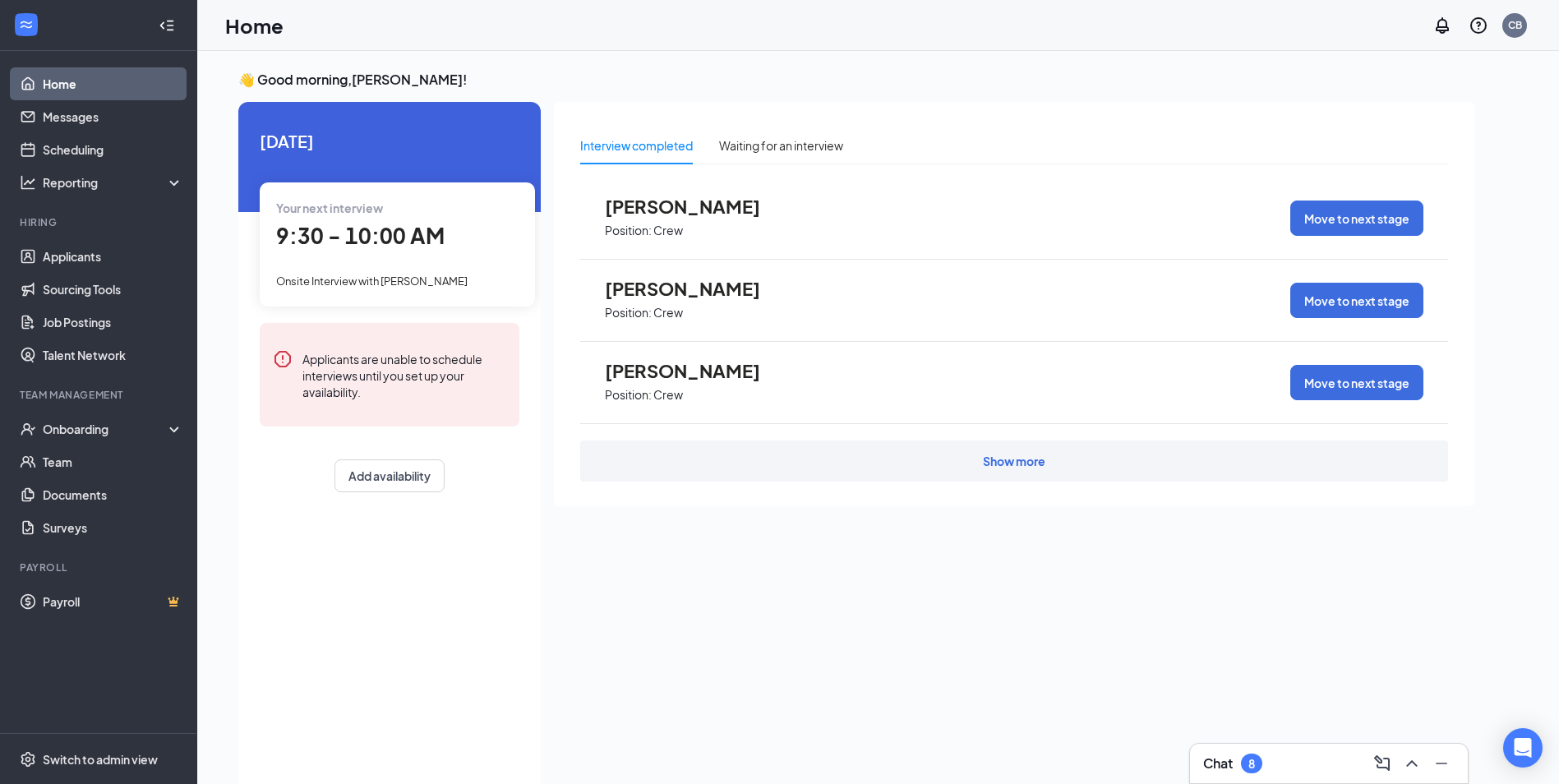
scroll to position [34, 0]
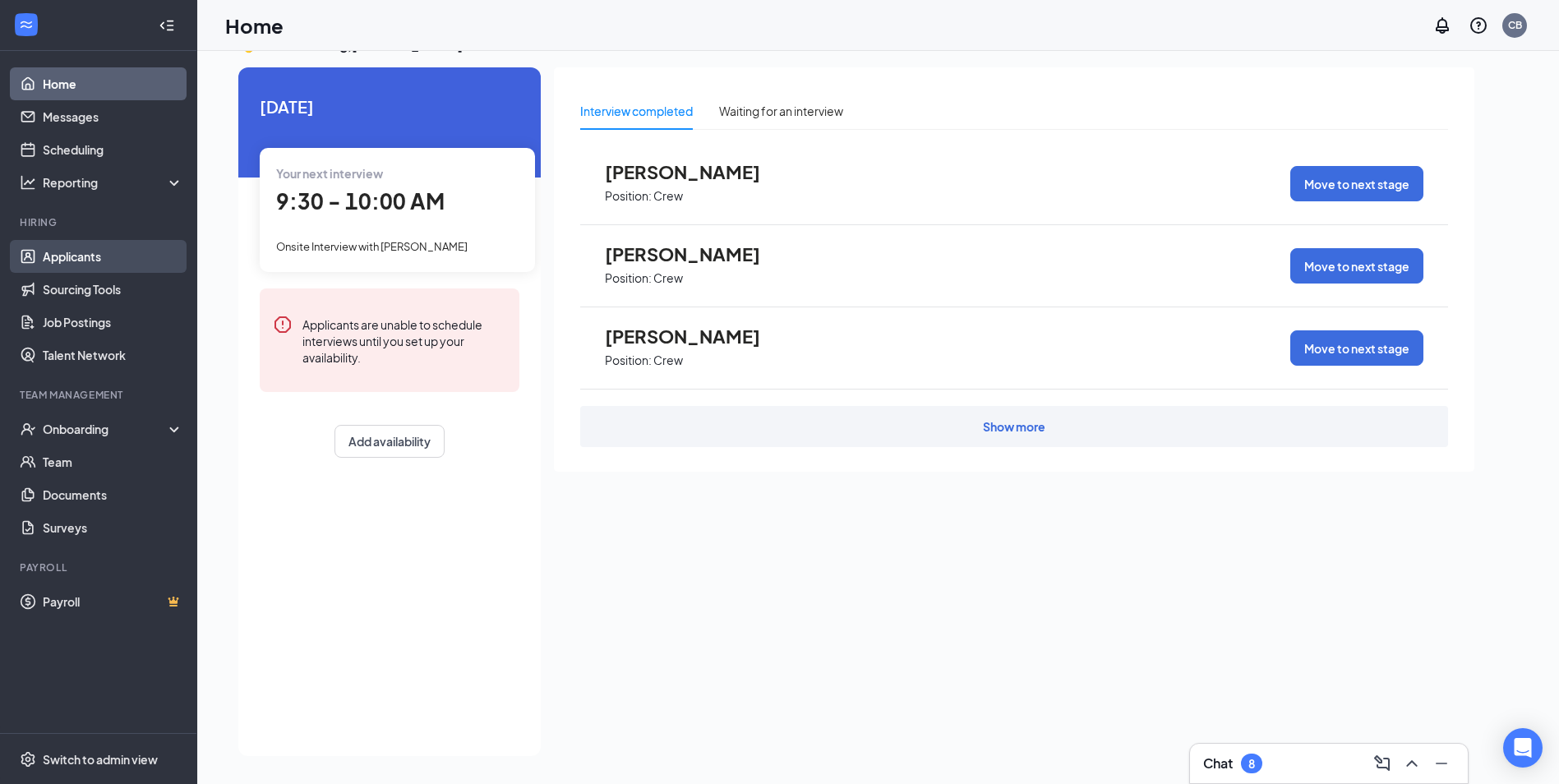
click at [96, 262] on link "Applicants" at bounding box center [113, 256] width 140 height 33
